Goal: Check status: Check status

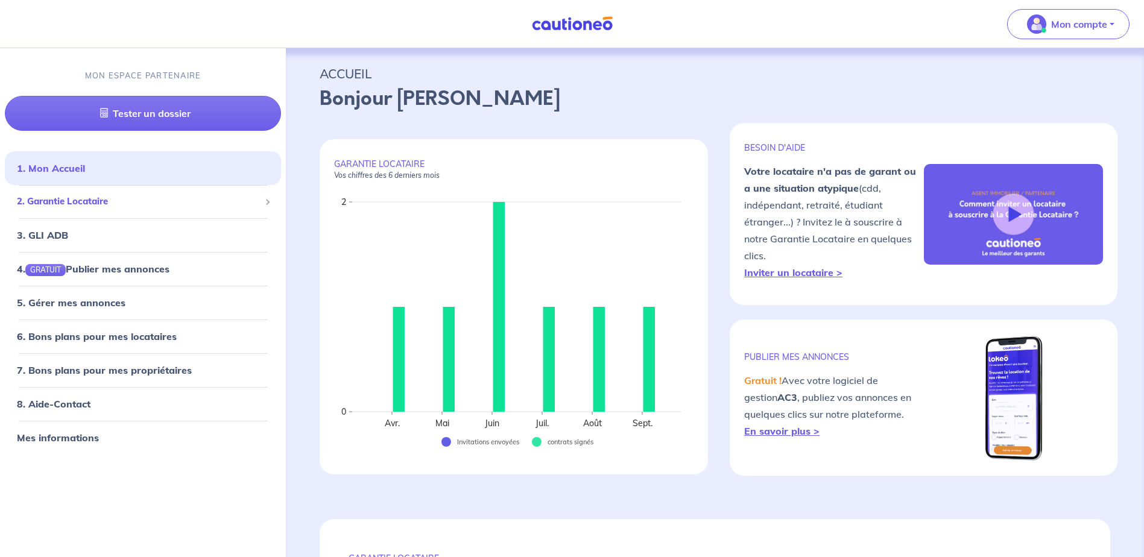
click at [251, 205] on span "2. Garantie Locataire" at bounding box center [138, 202] width 243 height 14
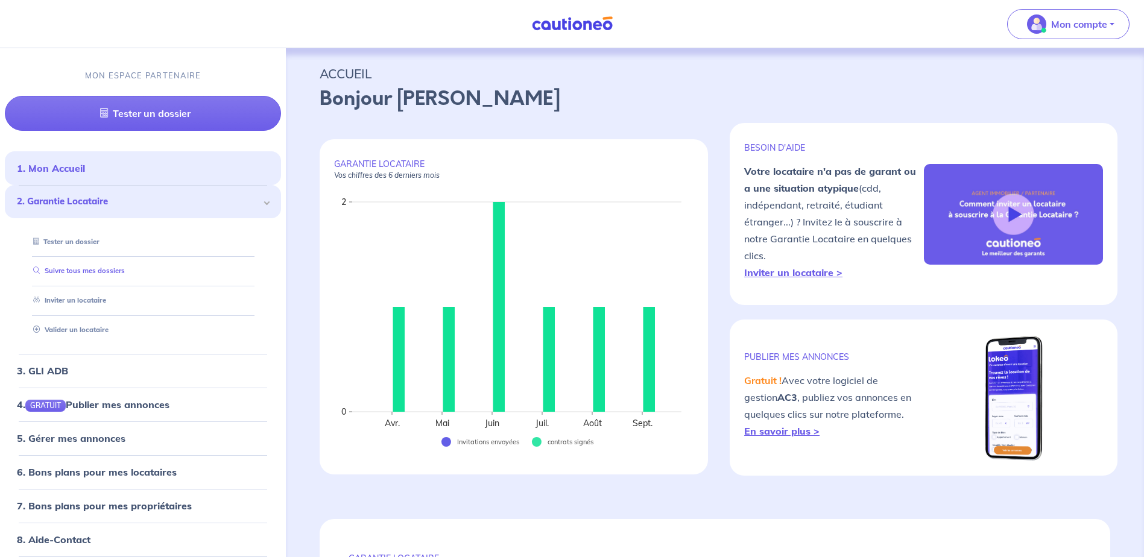
click at [83, 271] on link "Suivre tous mes dossiers" at bounding box center [76, 271] width 96 height 8
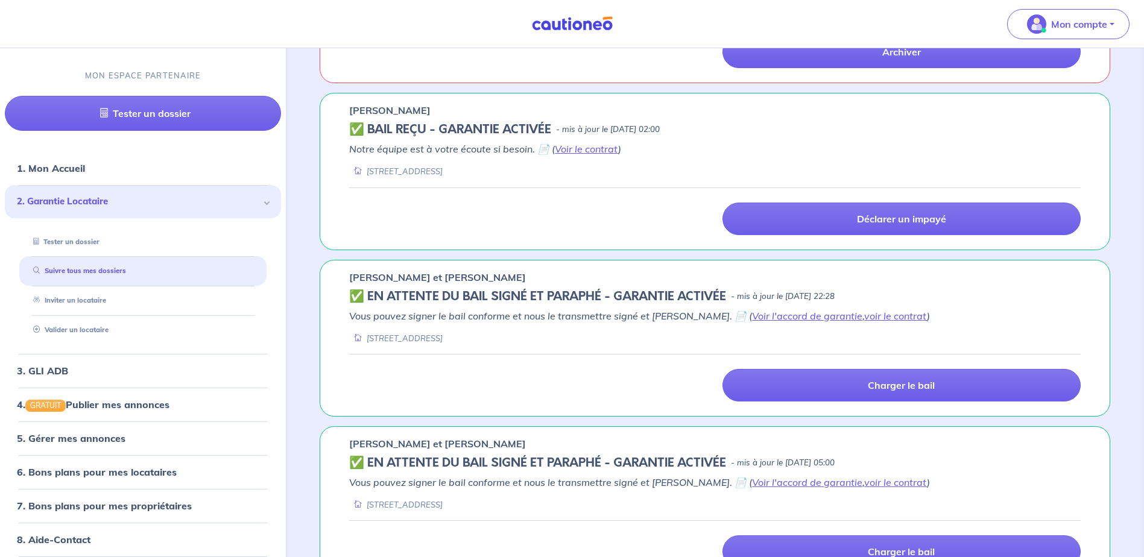
scroll to position [1145, 0]
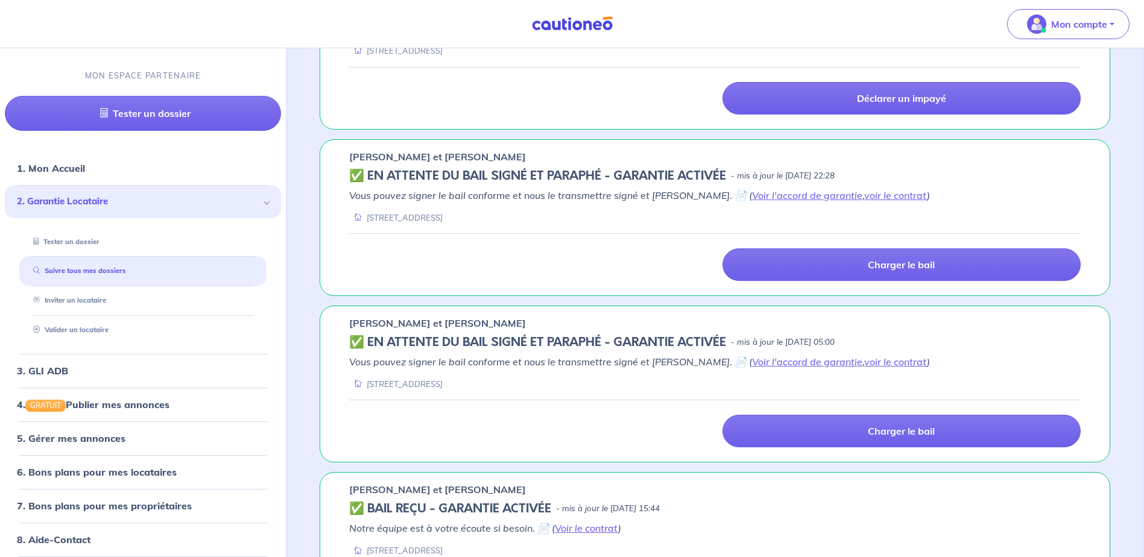
click at [605, 267] on div "Charger le bail" at bounding box center [715, 264] width 746 height 33
click at [765, 195] on link "Voir l'accord de garantie" at bounding box center [807, 195] width 110 height 12
click at [864, 197] on link "voir le contrat" at bounding box center [895, 195] width 63 height 12
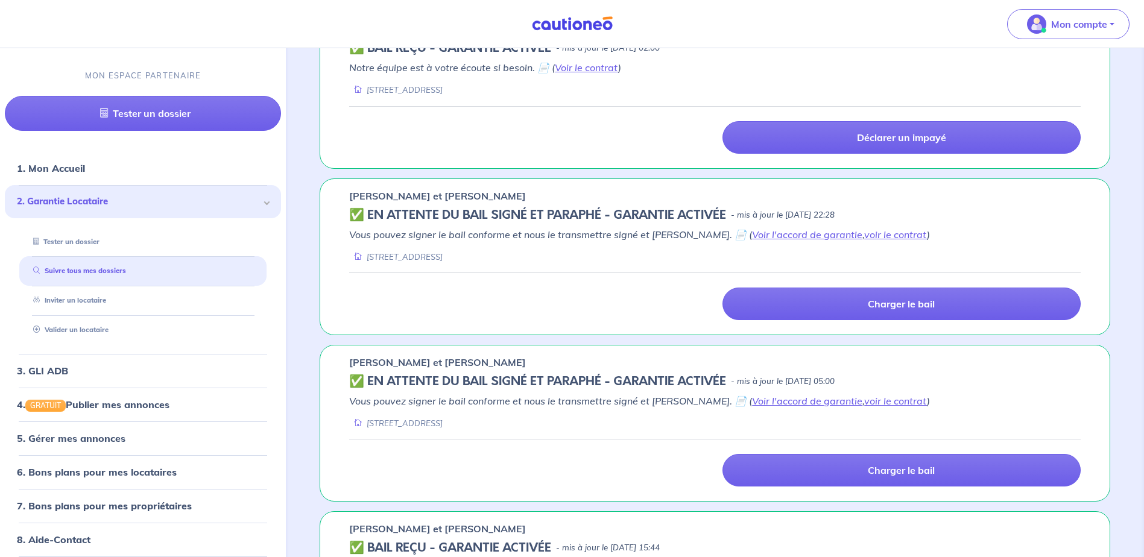
scroll to position [1085, 0]
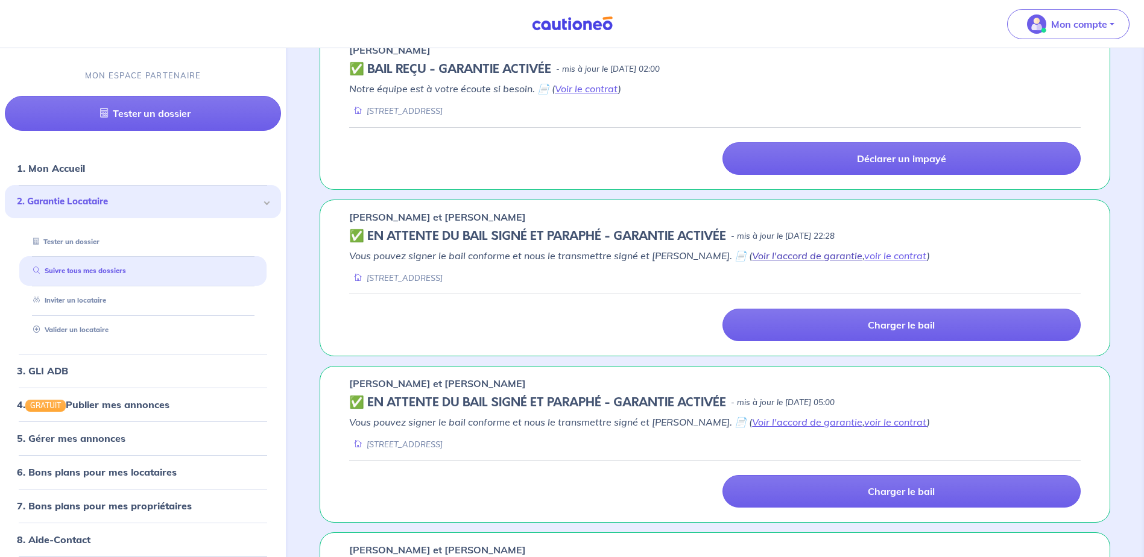
click at [752, 254] on link "Voir l'accord de garantie" at bounding box center [807, 256] width 110 height 12
click at [865, 253] on link "voir le contrat" at bounding box center [895, 256] width 63 height 12
